Goal: Task Accomplishment & Management: Use online tool/utility

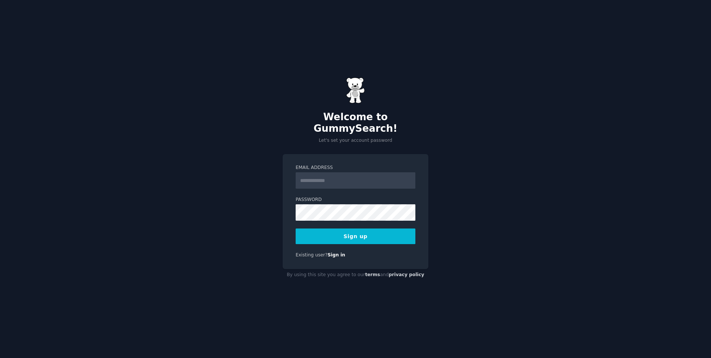
click at [325, 173] on input "Email Address" at bounding box center [356, 180] width 120 height 16
type input "**********"
click at [356, 228] on button "Sign up" at bounding box center [356, 236] width 120 height 16
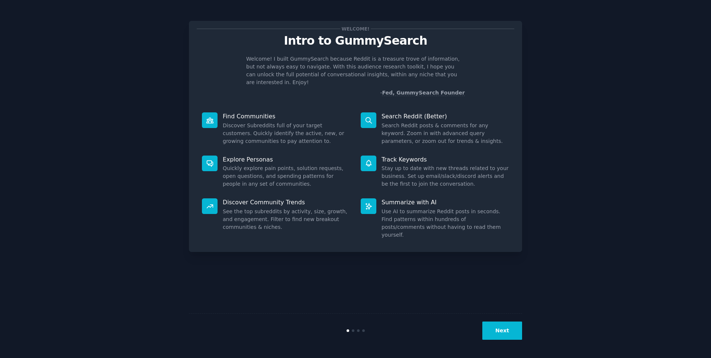
click at [507, 331] on button "Next" at bounding box center [502, 330] width 40 height 18
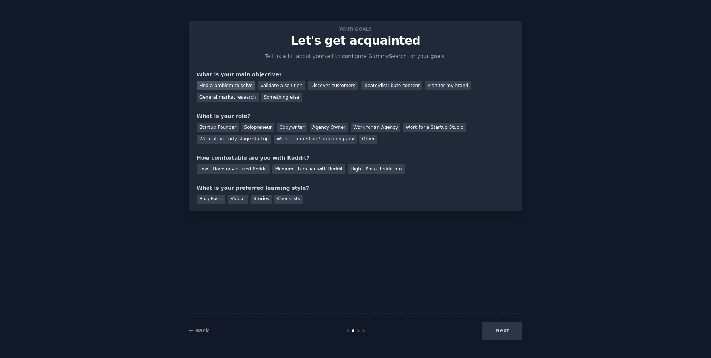
click at [232, 87] on div "Find a problem to solve" at bounding box center [226, 85] width 58 height 9
click at [359, 139] on div "Other" at bounding box center [368, 139] width 18 height 9
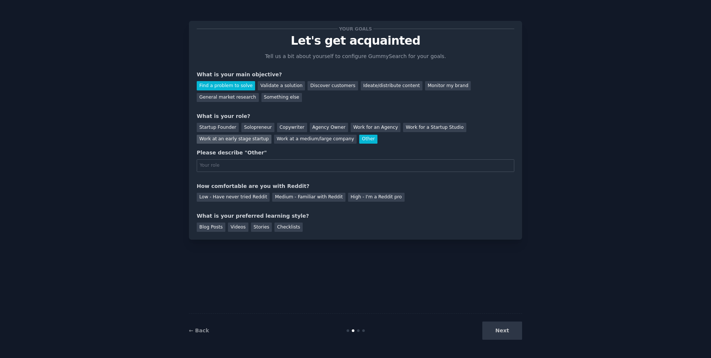
click at [271, 135] on div "Work at an early stage startup" at bounding box center [234, 139] width 75 height 9
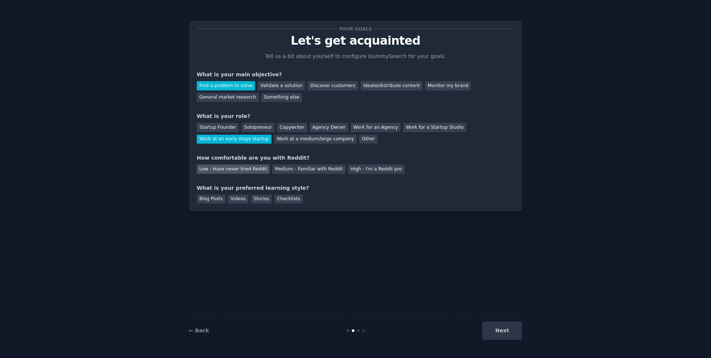
click at [250, 171] on div "Low - Have never tried Reddit" at bounding box center [233, 168] width 73 height 9
click at [281, 199] on div "Checklists" at bounding box center [288, 199] width 28 height 9
click at [497, 329] on button "Next" at bounding box center [502, 330] width 40 height 18
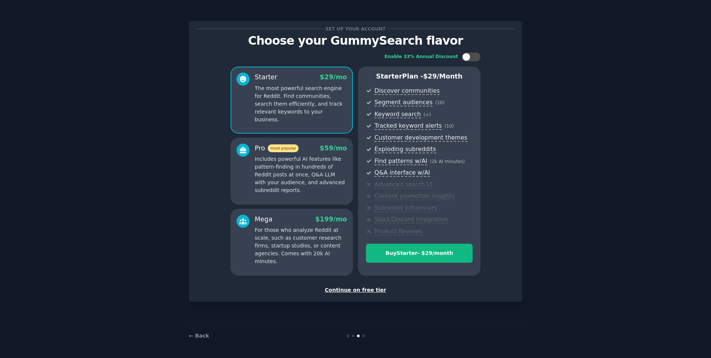
click at [303, 171] on p "Includes powerful AI features like pattern-finding in hundreds of Reddit posts …" at bounding box center [301, 174] width 92 height 39
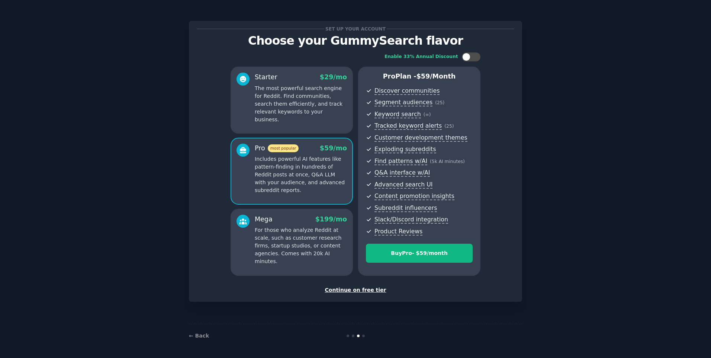
click at [303, 221] on div "Mega $ 199 /mo" at bounding box center [301, 219] width 92 height 9
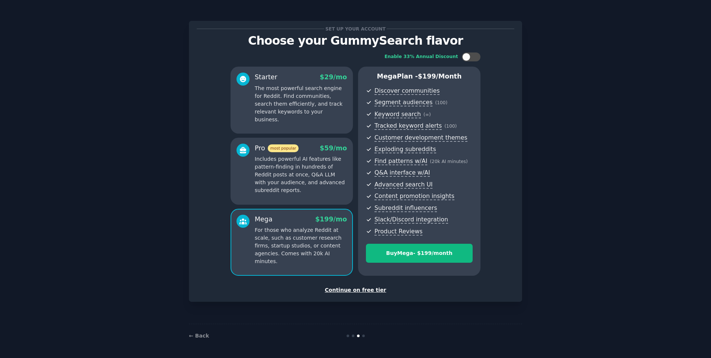
click at [306, 174] on p "Includes powerful AI features like pattern-finding in hundreds of Reddit posts …" at bounding box center [301, 174] width 92 height 39
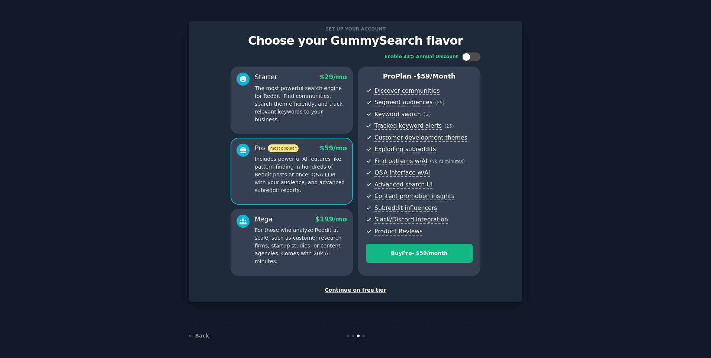
click at [307, 116] on div "Starter $ 29 /mo The most powerful search engine for Reddit. Find communities, …" at bounding box center [292, 100] width 122 height 67
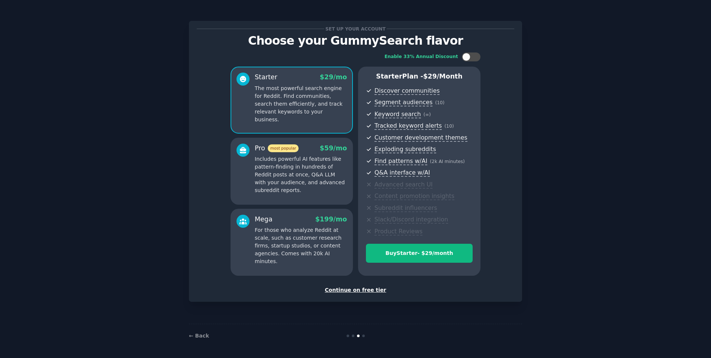
click at [364, 336] on div at bounding box center [363, 335] width 3 height 3
click at [365, 289] on div "Continue on free tier" at bounding box center [356, 290] width 318 height 8
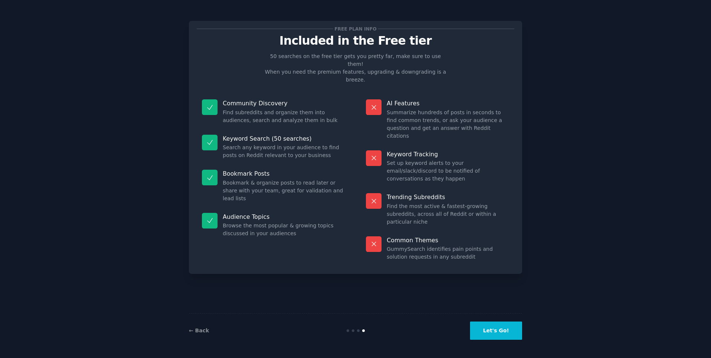
click at [494, 331] on button "Let's Go!" at bounding box center [496, 330] width 52 height 18
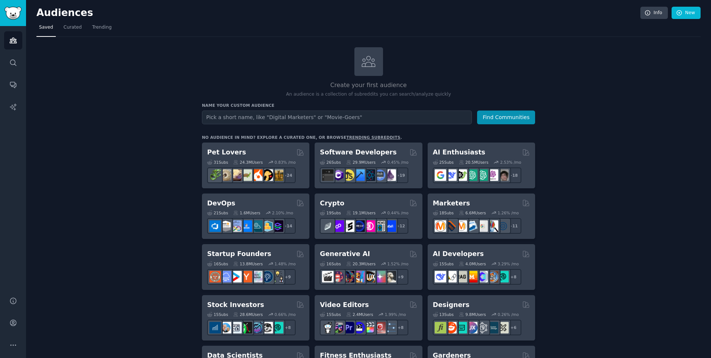
type input "s"
type input "smallbusiness"
click at [477, 110] on button "Find Communities" at bounding box center [506, 117] width 58 height 14
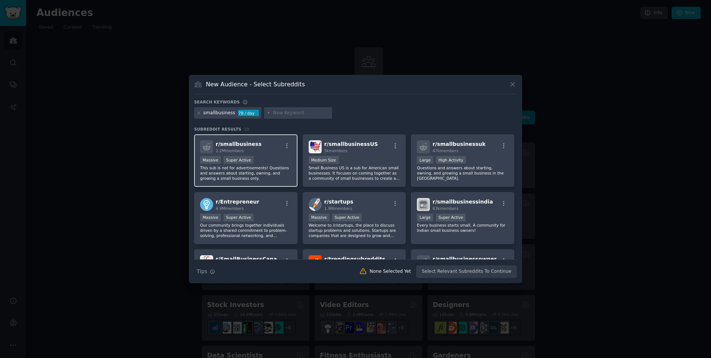
click at [240, 144] on span "r/ smallbusiness" at bounding box center [239, 144] width 46 height 6
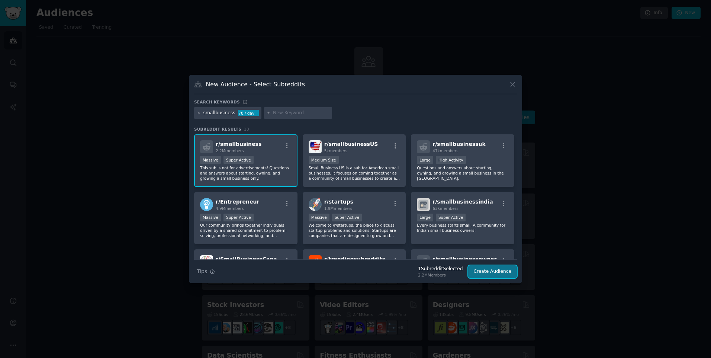
click at [497, 271] on button "Create Audience" at bounding box center [492, 271] width 49 height 13
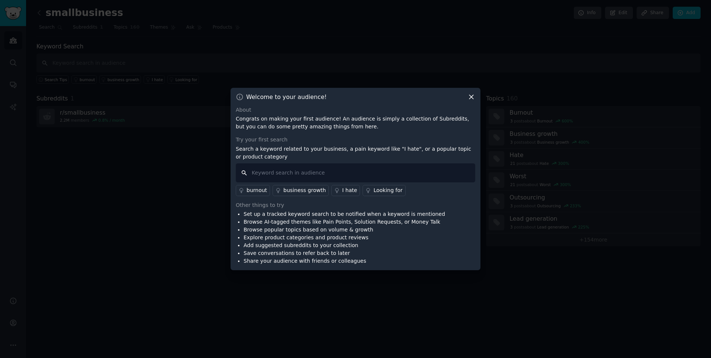
click at [280, 173] on input "text" at bounding box center [356, 172] width 240 height 19
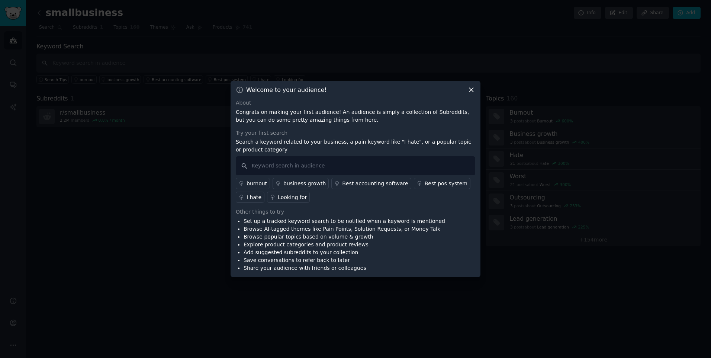
click at [282, 195] on div "Looking for" at bounding box center [292, 197] width 29 height 8
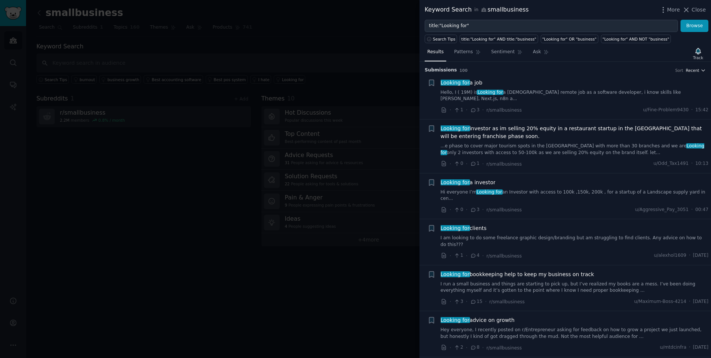
click at [701, 70] on icon "button" at bounding box center [703, 70] width 5 height 5
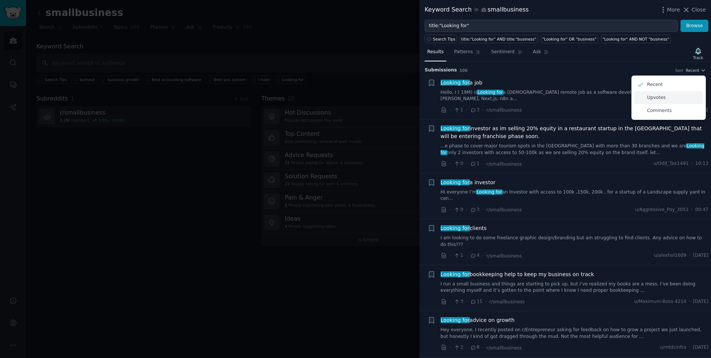
click at [657, 95] on p "Upvotes" at bounding box center [656, 97] width 19 height 7
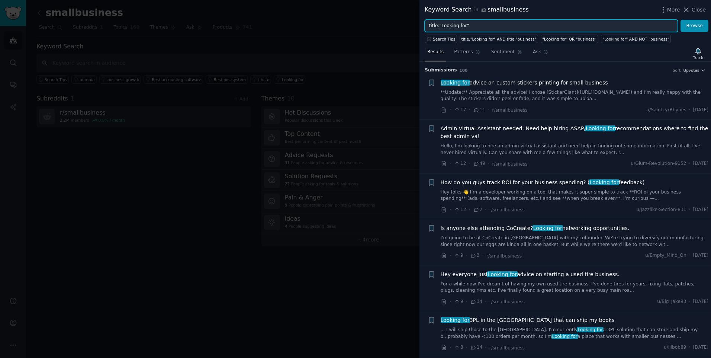
click at [462, 24] on input "title:"Looking for"" at bounding box center [551, 26] width 253 height 13
type input "title:"problem""
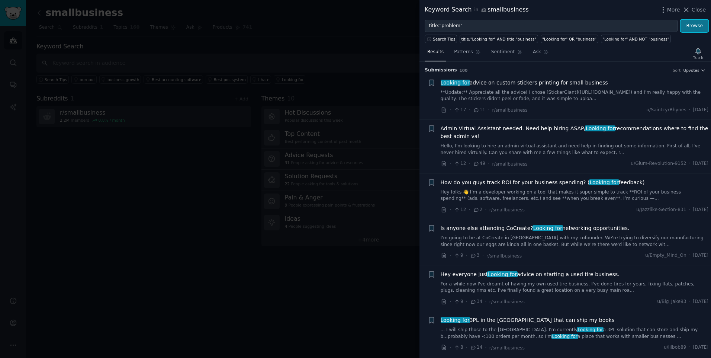
click at [690, 27] on button "Browse" at bounding box center [695, 26] width 28 height 13
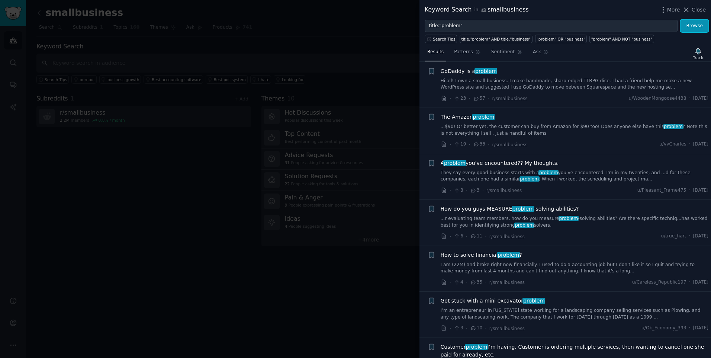
scroll to position [212, 0]
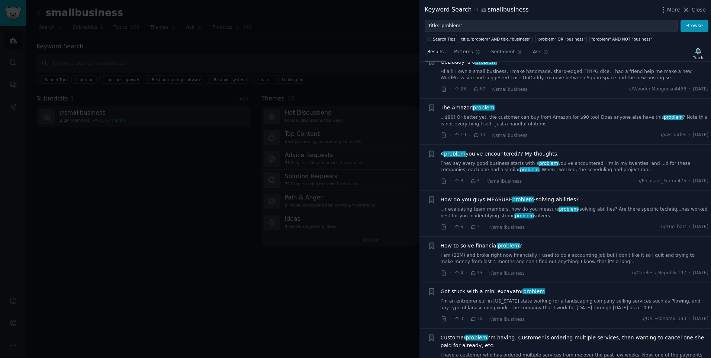
click at [242, 42] on div at bounding box center [355, 179] width 711 height 358
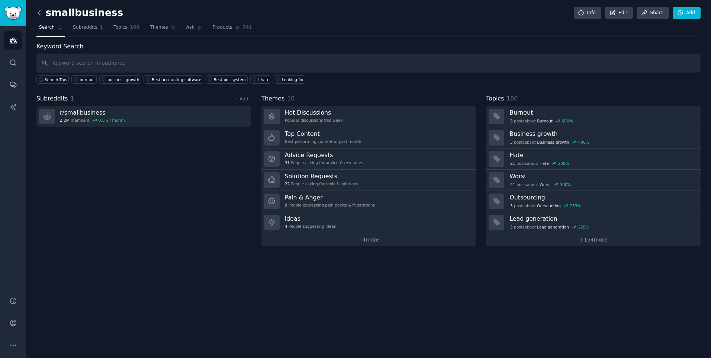
click at [36, 12] on icon at bounding box center [39, 13] width 8 height 8
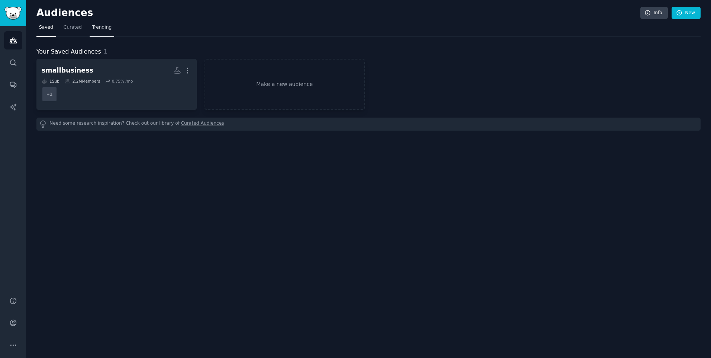
click at [101, 27] on span "Trending" at bounding box center [101, 27] width 19 height 7
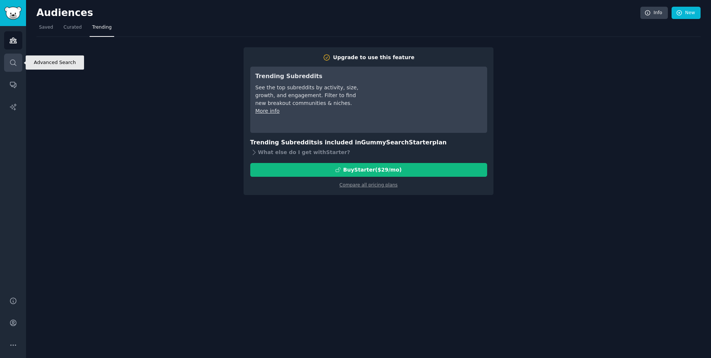
click at [19, 60] on link "Search" at bounding box center [13, 63] width 18 height 18
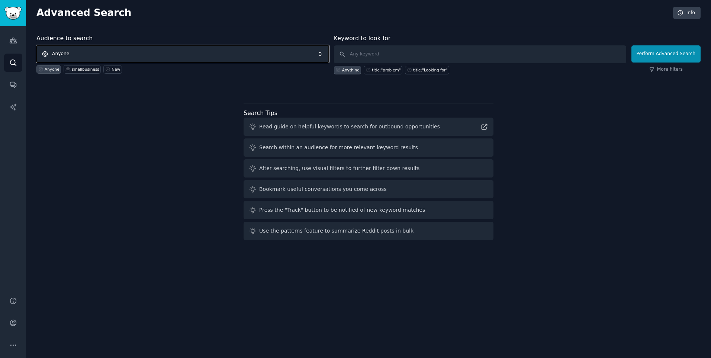
click at [174, 49] on span "Anyone" at bounding box center [182, 53] width 292 height 17
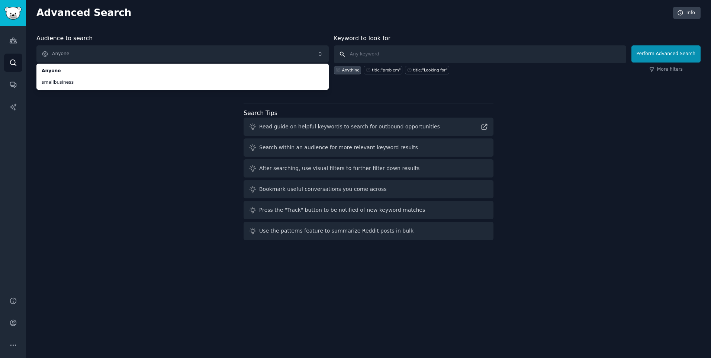
click at [377, 57] on input "text" at bounding box center [480, 54] width 292 height 18
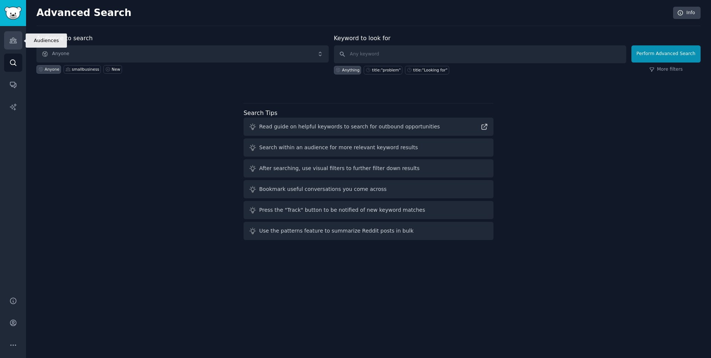
click at [16, 42] on icon "Sidebar" at bounding box center [13, 40] width 7 height 5
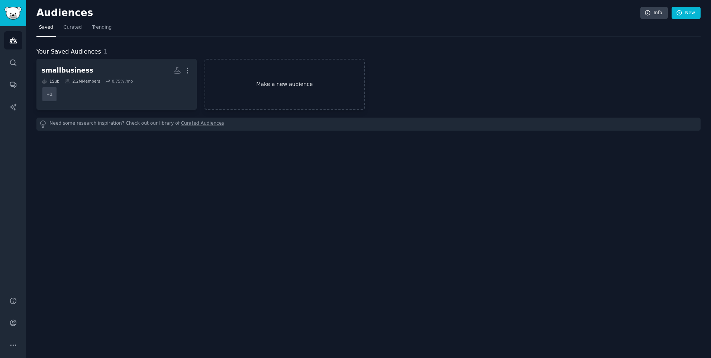
click at [247, 88] on link "Make a new audience" at bounding box center [285, 84] width 160 height 51
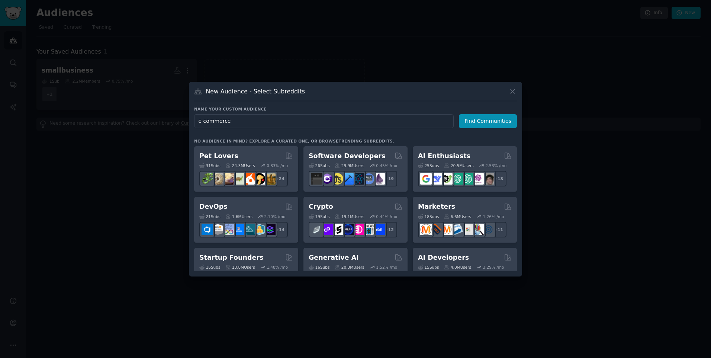
type input "e commerce"
click at [347, 140] on link "trending subreddits" at bounding box center [365, 141] width 54 height 4
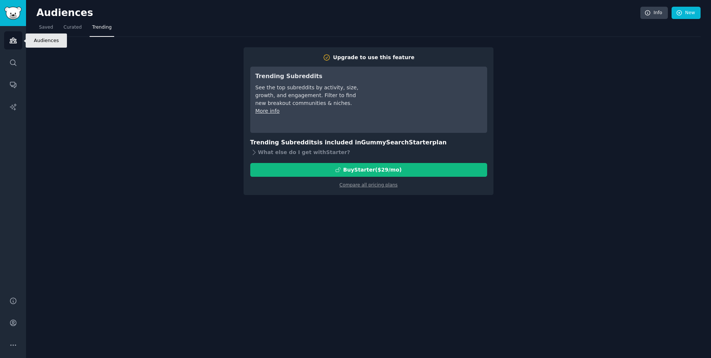
click at [9, 39] on icon "Sidebar" at bounding box center [13, 40] width 8 height 8
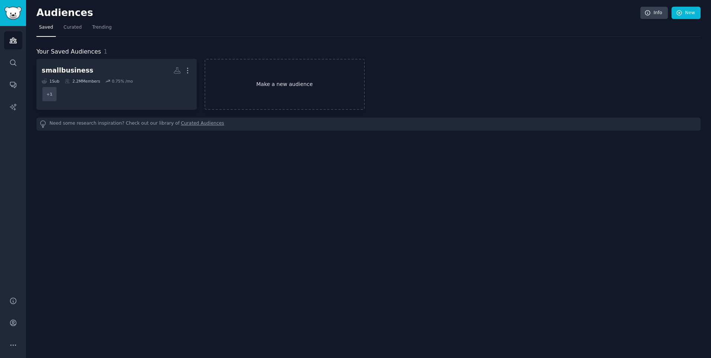
click at [309, 76] on link "Make a new audience" at bounding box center [285, 84] width 160 height 51
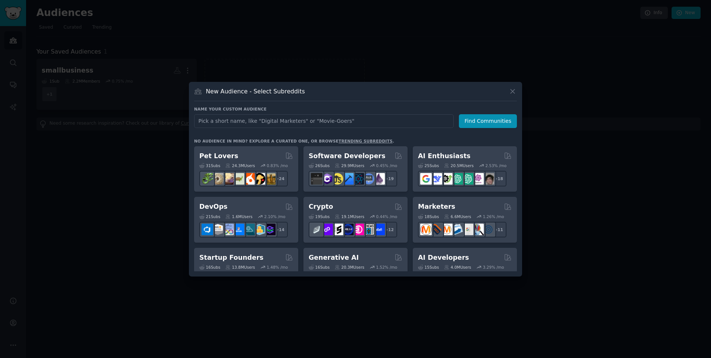
click at [366, 119] on input "text" at bounding box center [324, 121] width 260 height 14
type input "e commerce"
click button "Find Communities" at bounding box center [488, 121] width 58 height 14
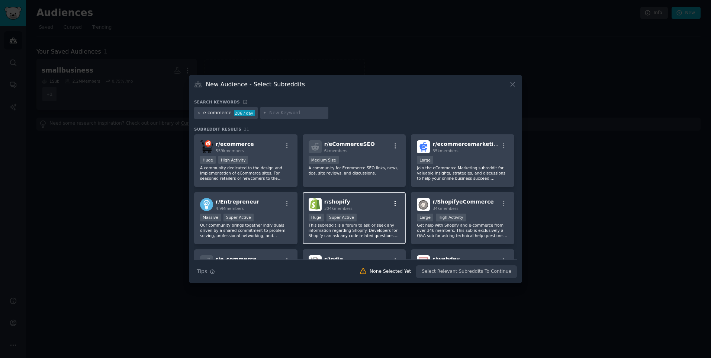
click at [397, 202] on icon "button" at bounding box center [395, 203] width 7 height 7
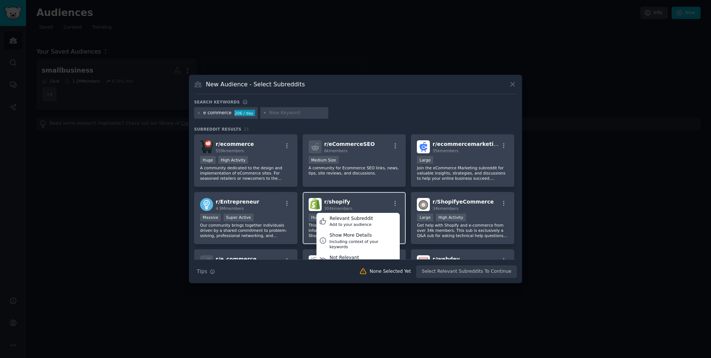
click at [349, 202] on div "r/ shopify 304k members Relevant Subreddit Add to your audience Show More Detai…" at bounding box center [354, 204] width 91 height 13
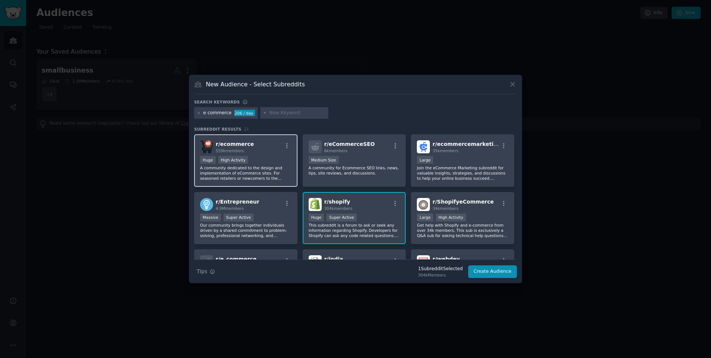
click at [252, 152] on div "r/ ecommerce 559k members" at bounding box center [245, 146] width 91 height 13
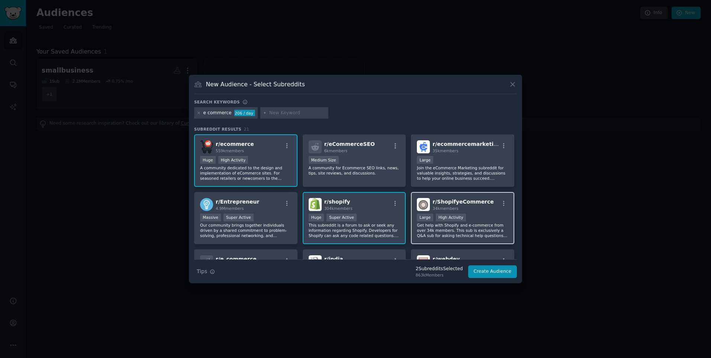
click at [486, 198] on div "r/ ShopifyeCommerce 34k members" at bounding box center [462, 204] width 91 height 13
click at [483, 270] on button "Create Audience" at bounding box center [492, 271] width 49 height 13
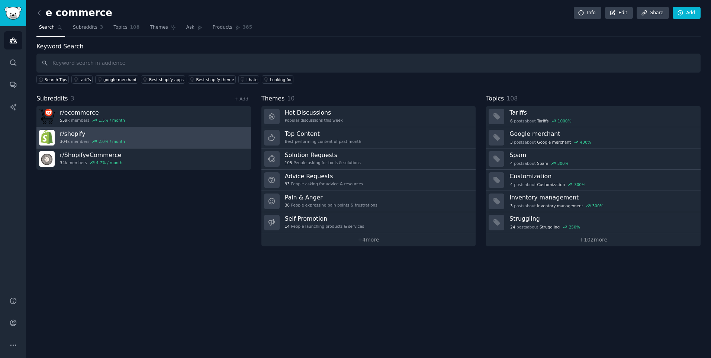
click at [117, 135] on h3 "r/ shopify" at bounding box center [92, 134] width 65 height 8
